Goal: Information Seeking & Learning: Learn about a topic

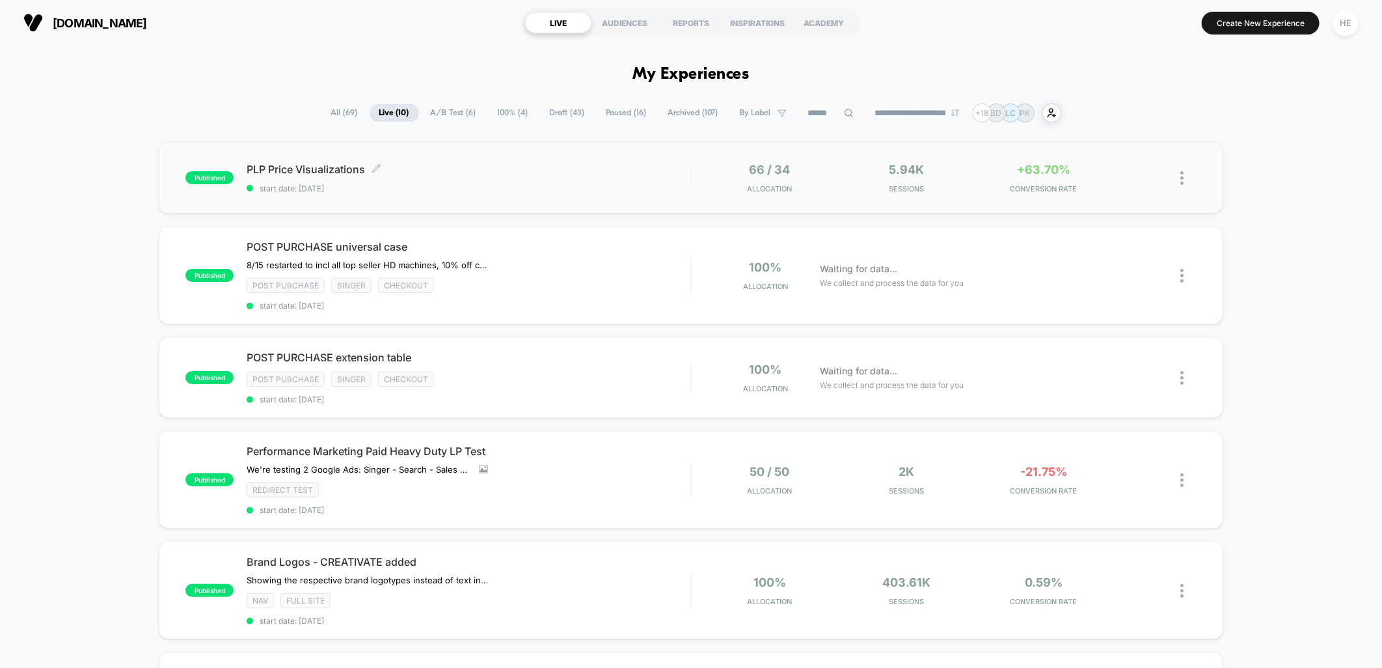
click at [549, 171] on span "PLP Price Visualizations Click to edit experience details" at bounding box center [469, 169] width 444 height 13
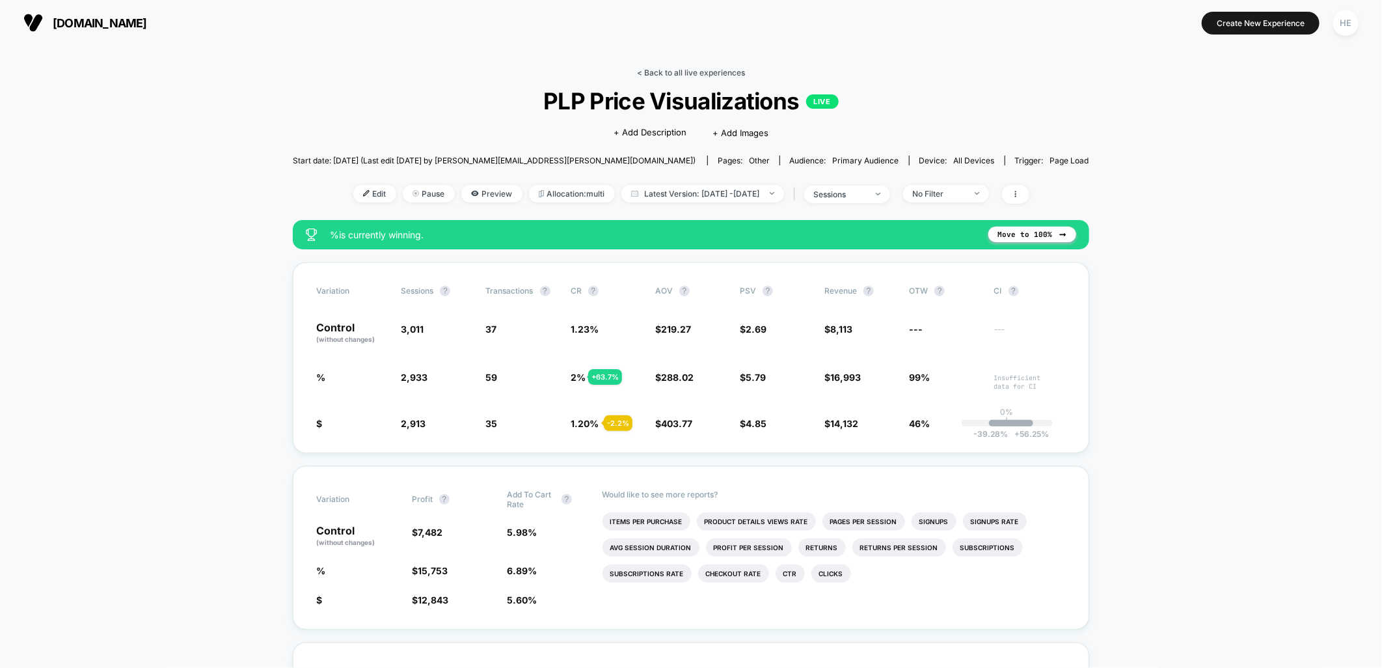
click at [682, 69] on link "< Back to all live experiences" at bounding box center [691, 73] width 108 height 10
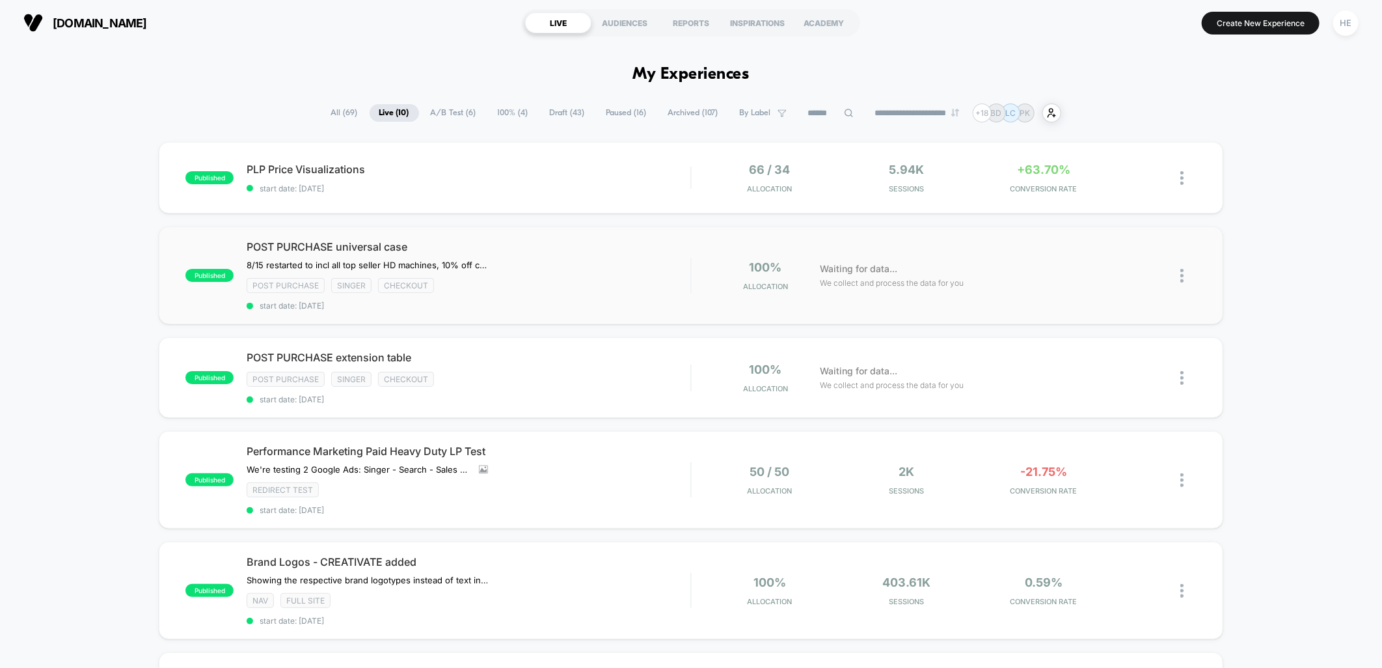
click at [574, 279] on div "Post Purchase Singer checkout" at bounding box center [469, 285] width 444 height 15
click at [593, 374] on div "Post Purchase Singer checkout" at bounding box center [469, 379] width 444 height 15
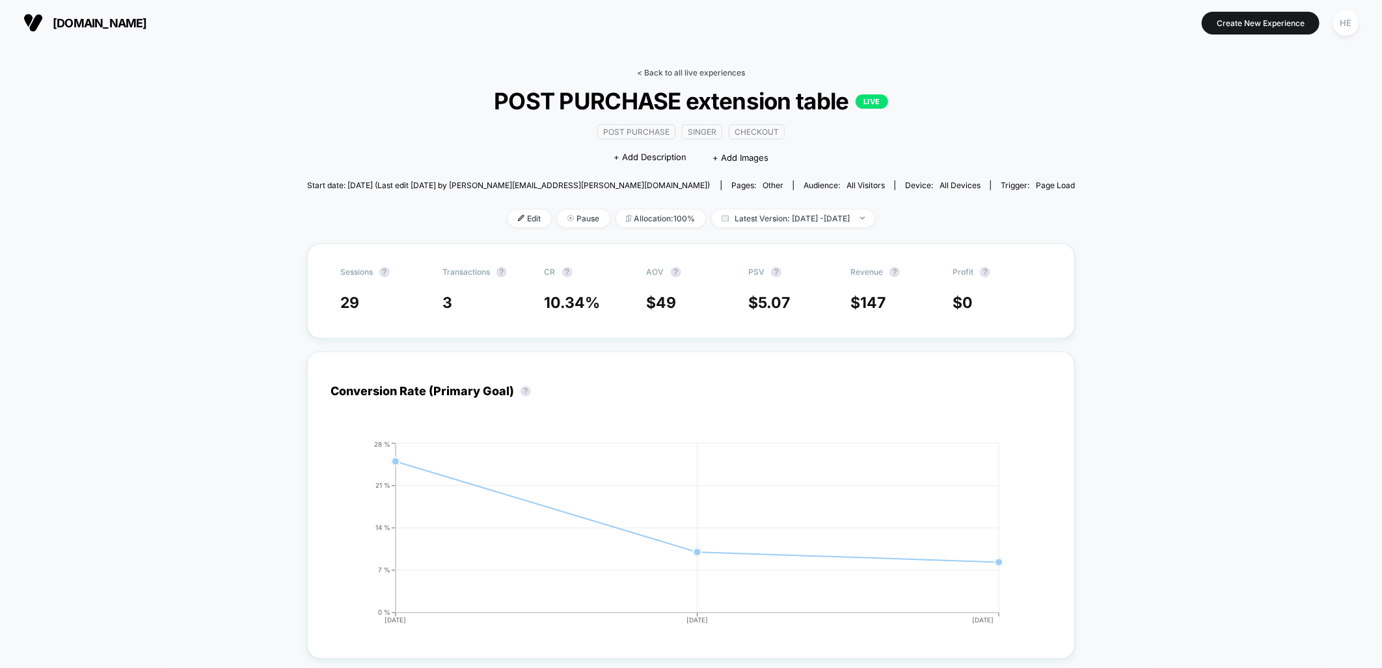
click at [668, 68] on link "< Back to all live experiences" at bounding box center [691, 73] width 108 height 10
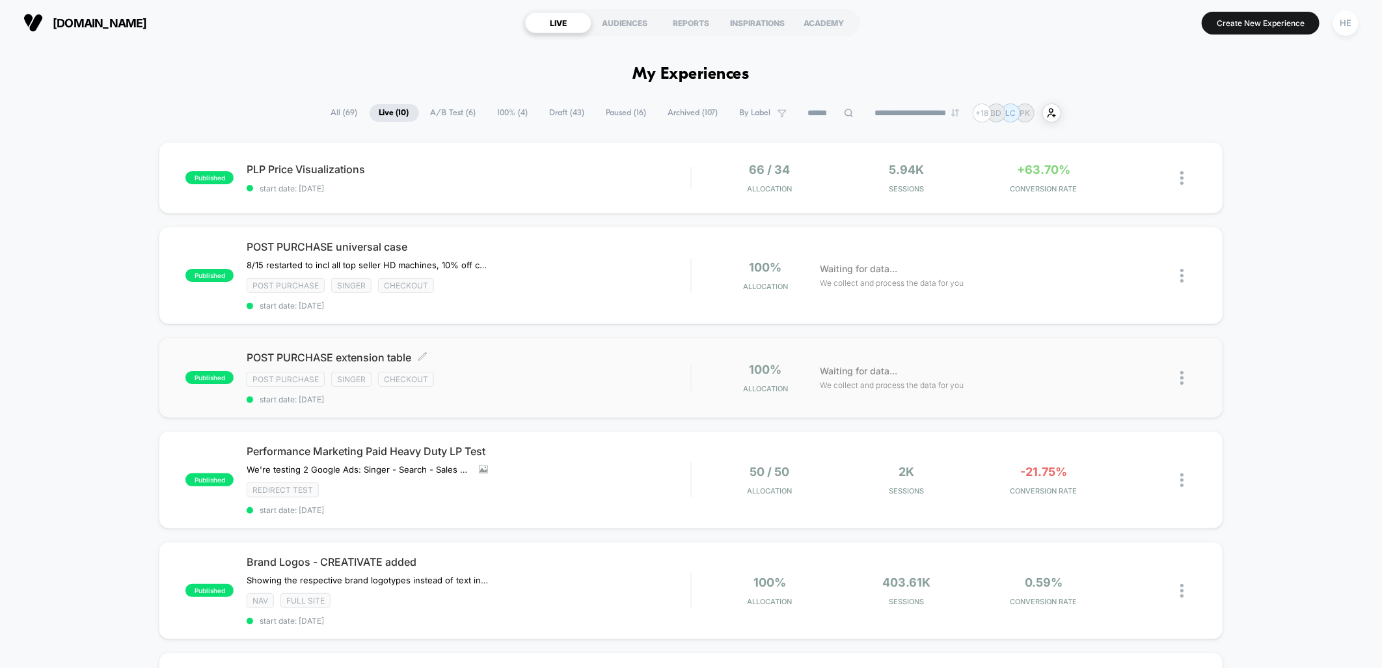
click at [571, 389] on div "POST PURCHASE extension table Click to edit experience details Click to edit ex…" at bounding box center [469, 377] width 444 height 53
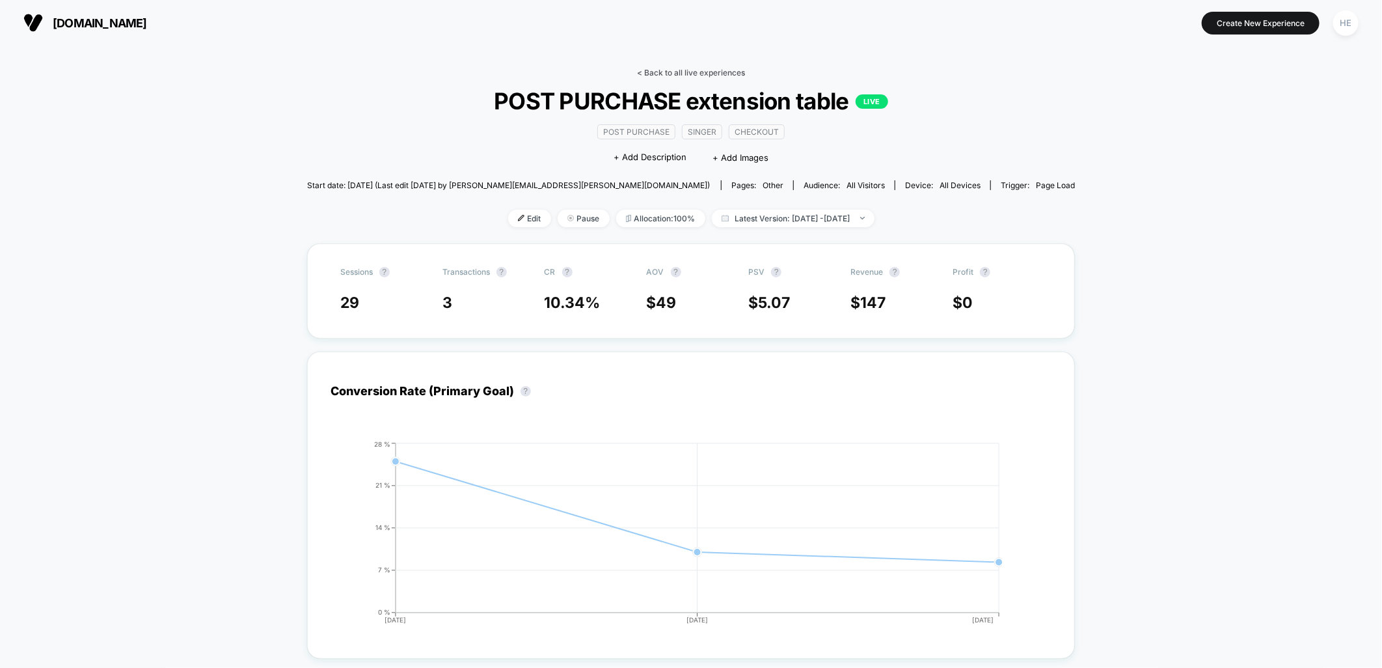
click at [678, 70] on link "< Back to all live experiences" at bounding box center [691, 73] width 108 height 10
